Goal: Navigation & Orientation: Find specific page/section

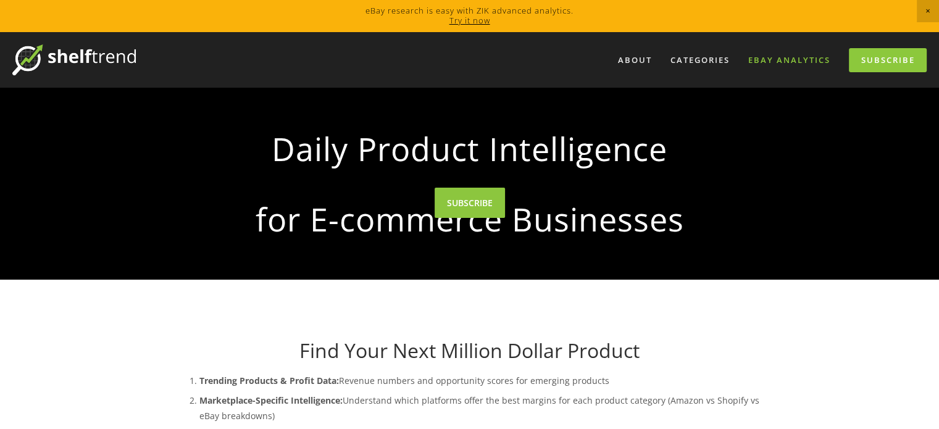
click at [762, 54] on link "eBay Analytics" at bounding box center [789, 60] width 98 height 20
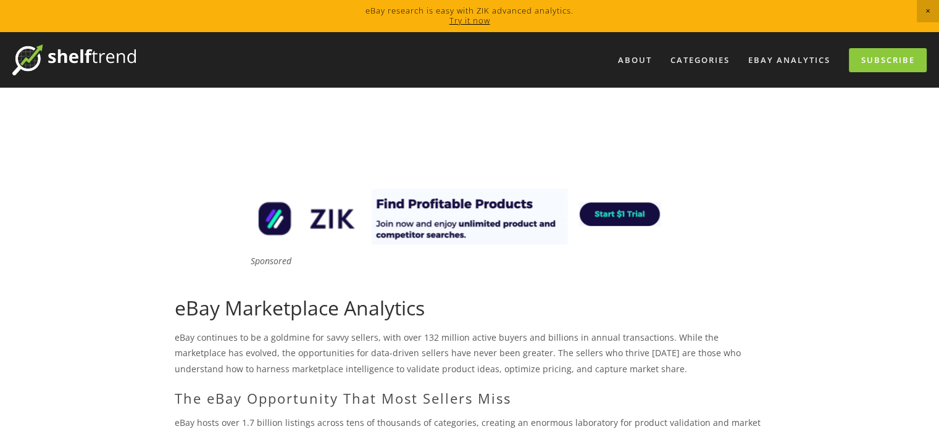
click at [793, 47] on div "About Categories Auto Parts Electronics Fashion Home & Garden" at bounding box center [531, 59] width 791 height 31
click at [793, 56] on link "eBay Analytics" at bounding box center [789, 60] width 98 height 20
click at [630, 56] on link "About" at bounding box center [635, 60] width 50 height 20
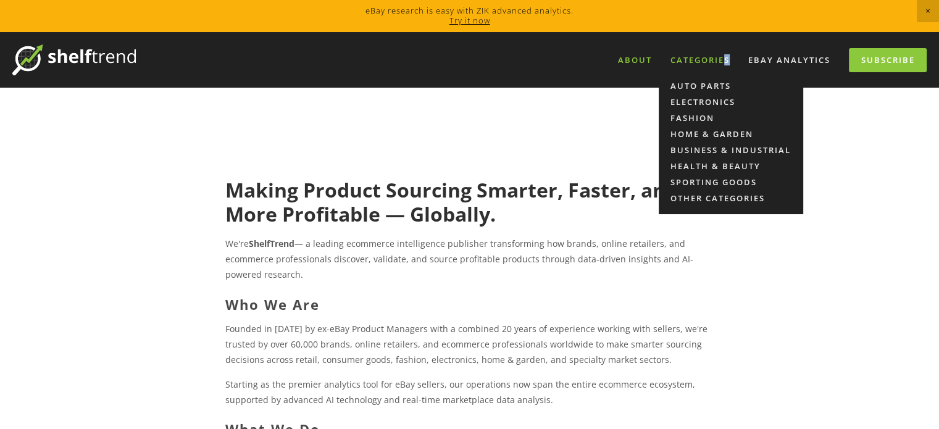
click at [722, 64] on div "Categories" at bounding box center [699, 60] width 75 height 20
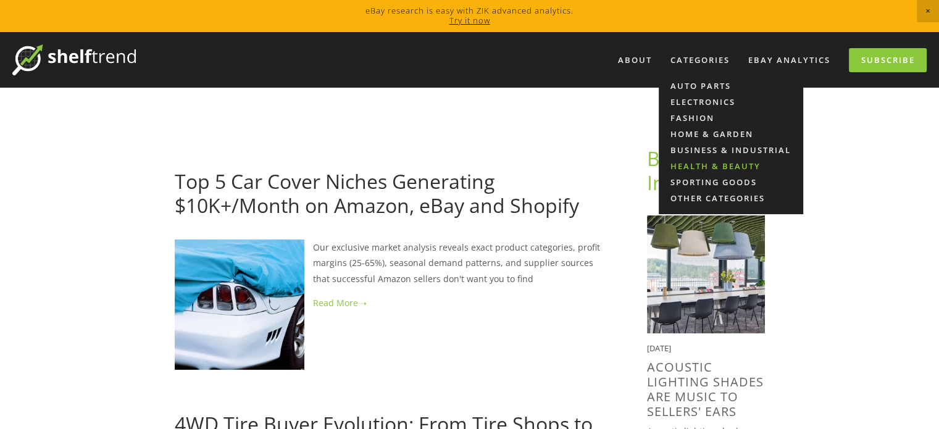
click at [695, 160] on link "Health & Beauty" at bounding box center [731, 166] width 144 height 16
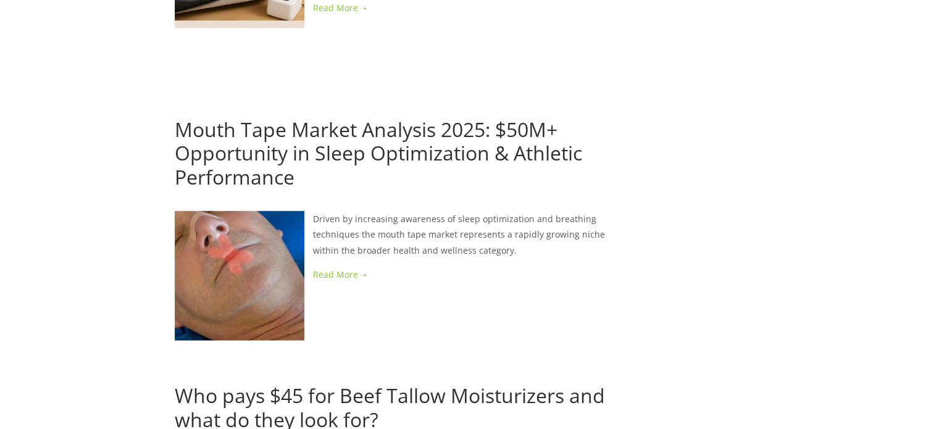
scroll to position [2327, 0]
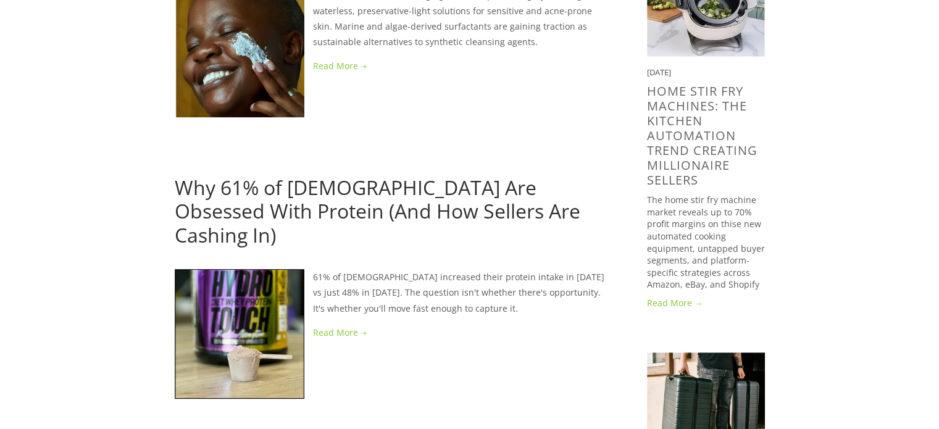
scroll to position [0, 0]
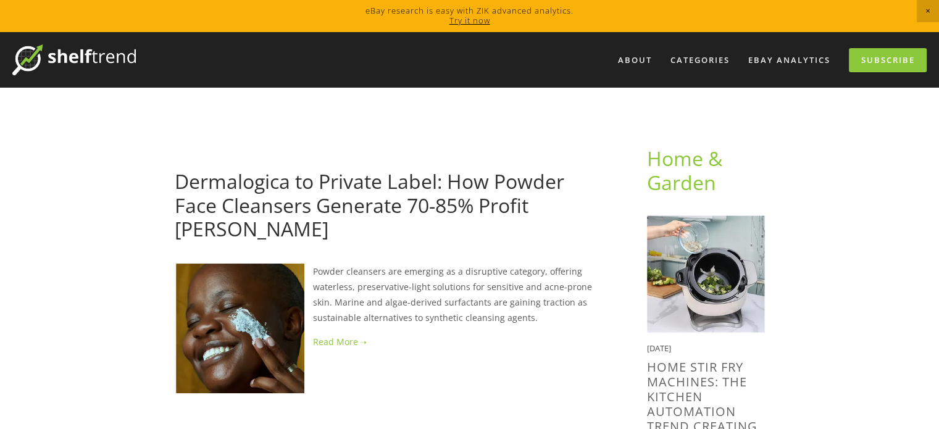
click at [67, 51] on img at bounding box center [73, 59] width 123 height 31
